Goal: Find specific page/section: Find specific page/section

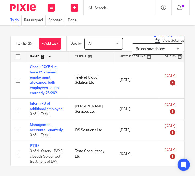
drag, startPoint x: 0, startPoint y: 0, endPoint x: 99, endPoint y: 8, distance: 98.9
click at [99, 8] on input "Search" at bounding box center [117, 8] width 46 height 5
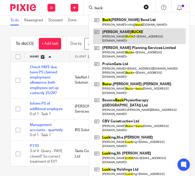
type input "buck"
click at [115, 33] on link at bounding box center [139, 36] width 93 height 16
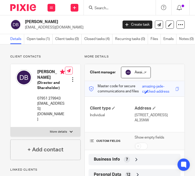
scroll to position [39, 0]
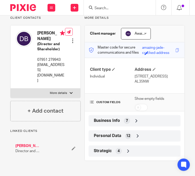
click at [118, 139] on span "Personal Data" at bounding box center [107, 135] width 27 height 5
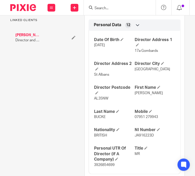
scroll to position [161, 0]
